Goal: Information Seeking & Learning: Learn about a topic

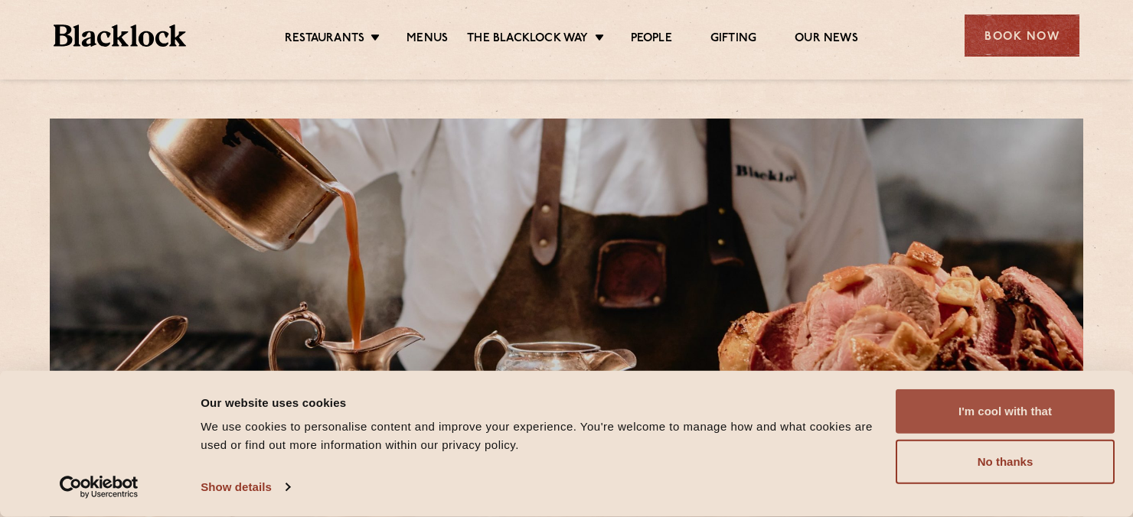
click at [1035, 416] on button "I'm cool with that" at bounding box center [1004, 411] width 219 height 44
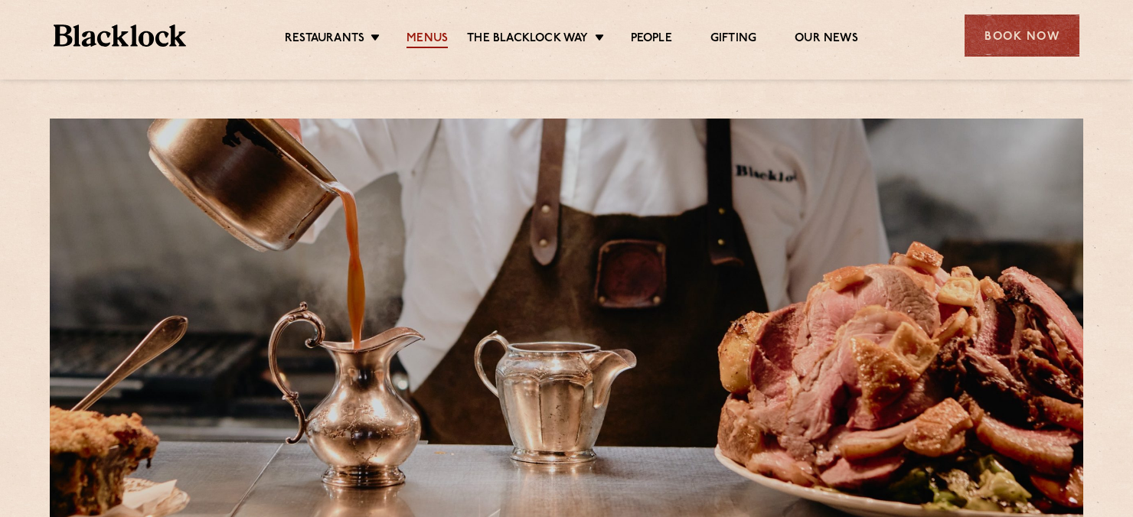
click at [429, 35] on link "Menus" at bounding box center [426, 39] width 41 height 17
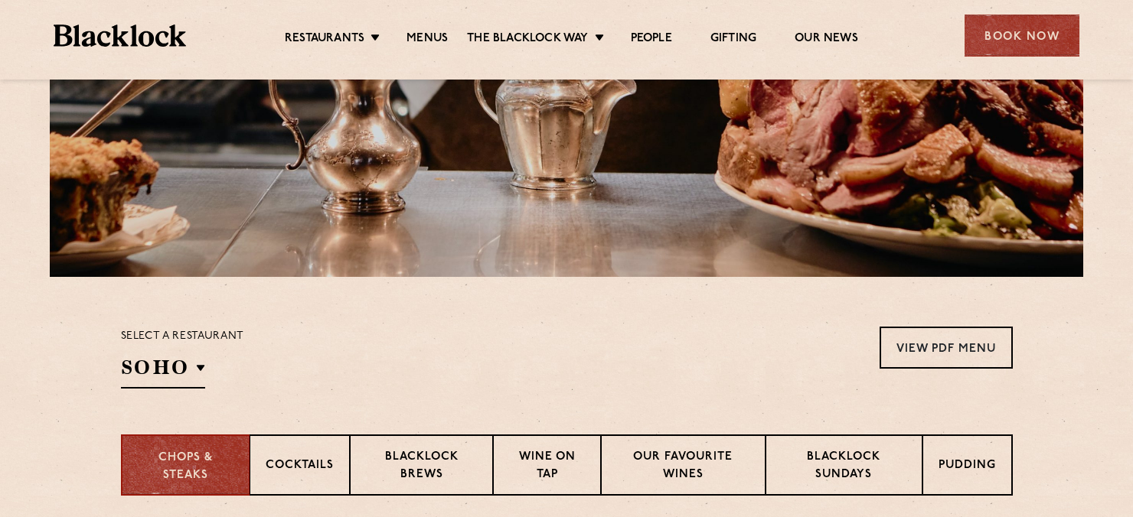
scroll to position [459, 0]
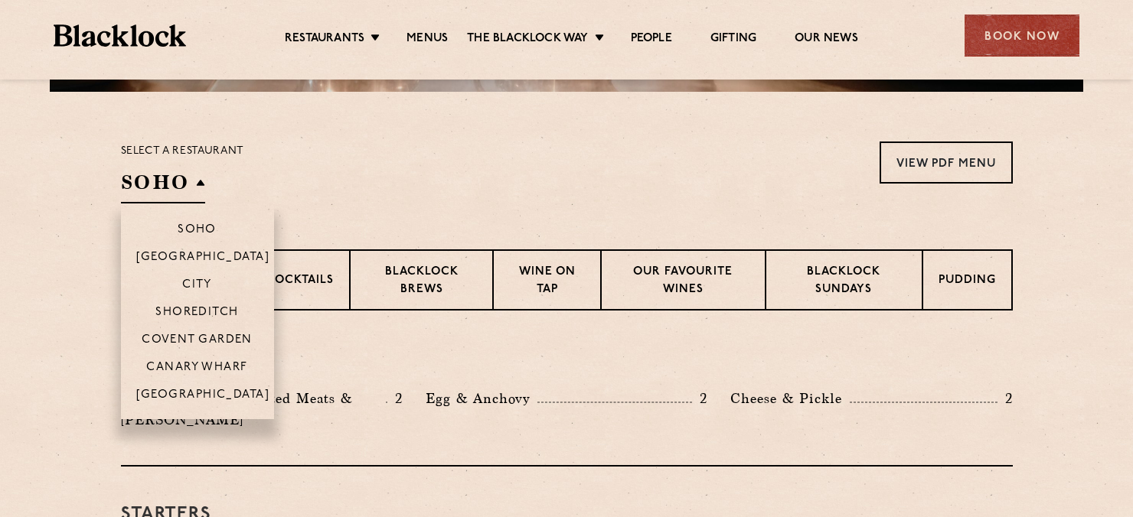
click at [193, 182] on h2 "SOHO" at bounding box center [163, 186] width 84 height 34
click at [205, 311] on p "Shoreditch" at bounding box center [196, 313] width 83 height 15
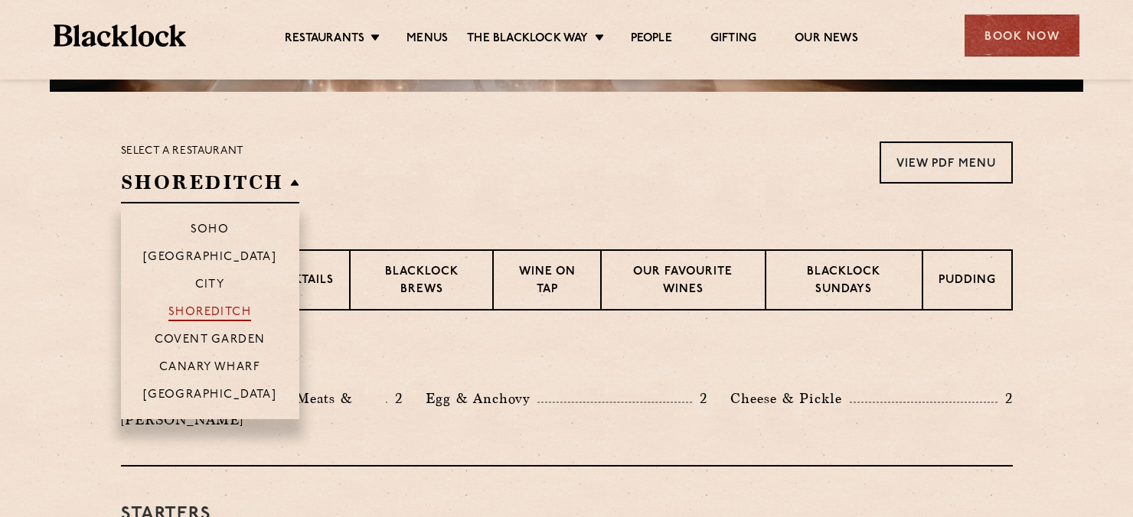
click at [202, 311] on p "Shoreditch" at bounding box center [209, 313] width 83 height 15
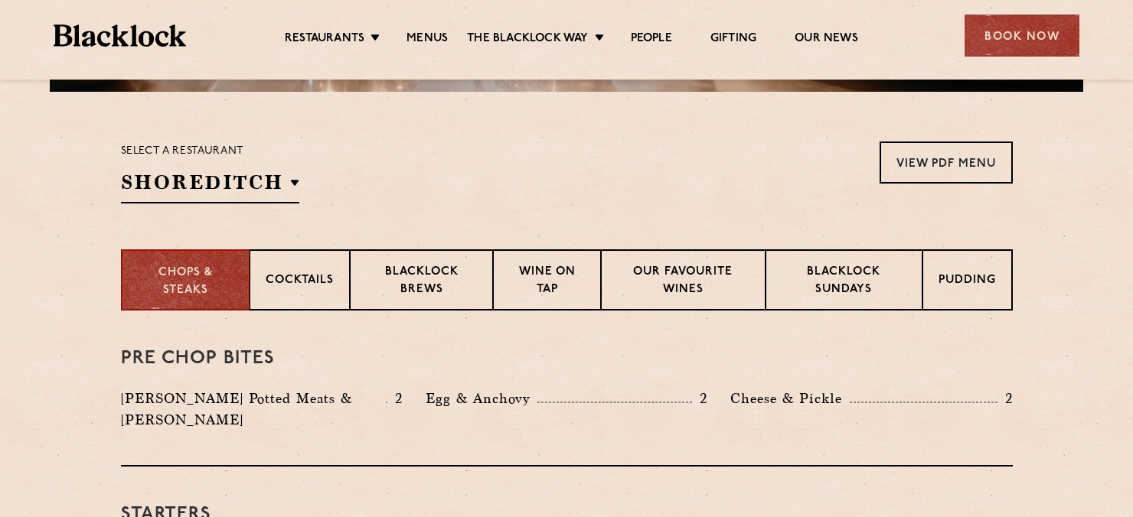
scroll to position [536, 0]
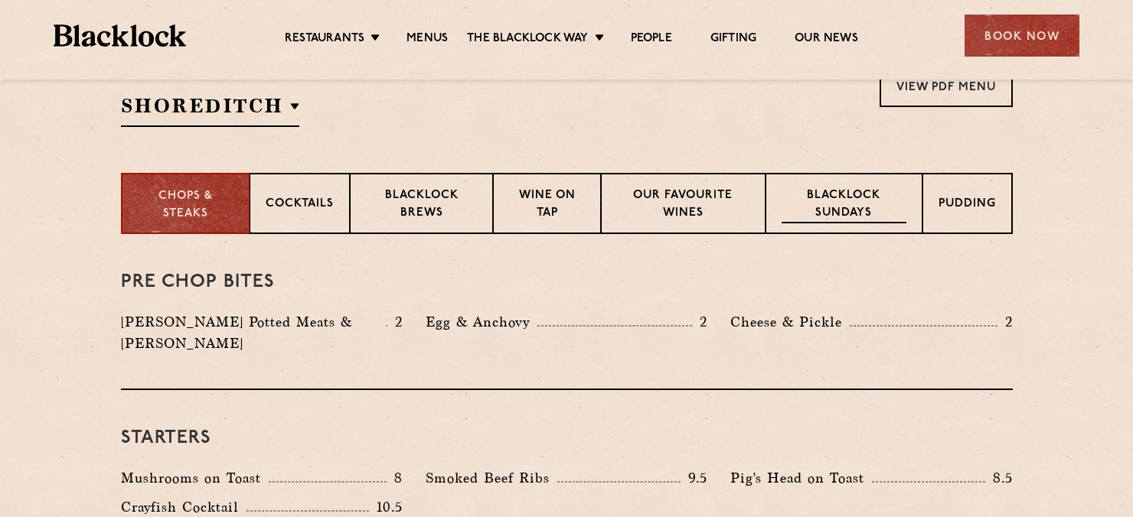
click at [836, 207] on p "Blacklock Sundays" at bounding box center [843, 205] width 124 height 36
